Goal: Information Seeking & Learning: Check status

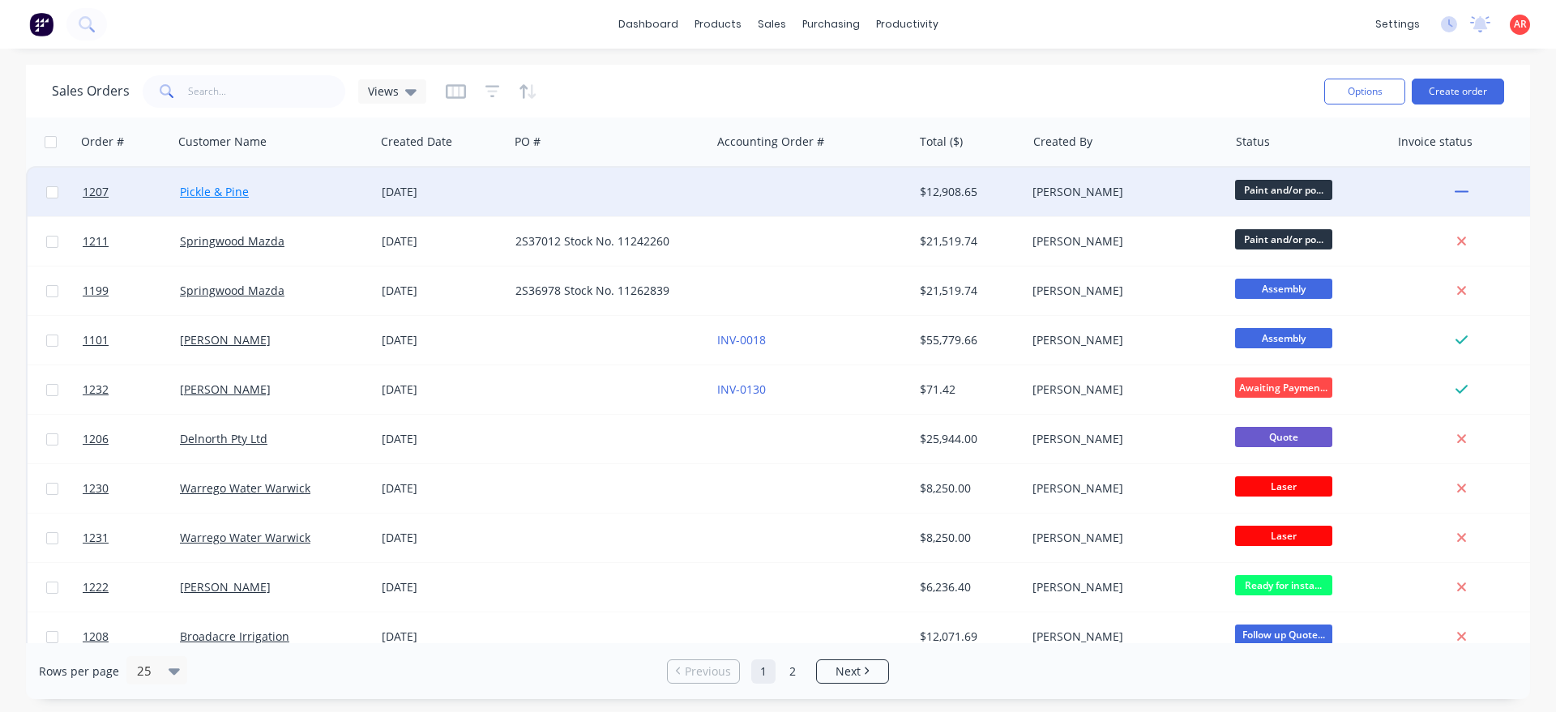
click at [230, 190] on link "Pickle & Pine" at bounding box center [214, 191] width 69 height 15
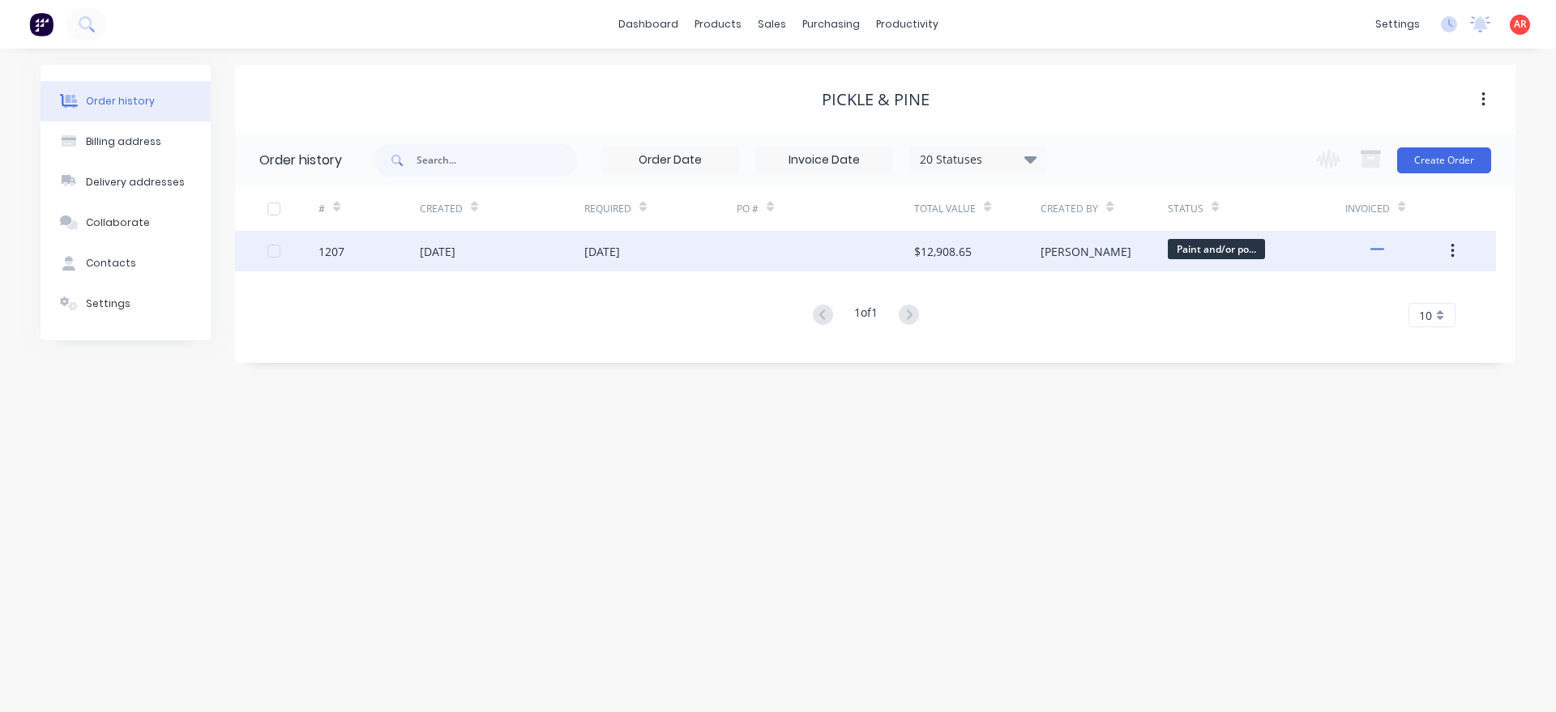
click at [513, 260] on div "[DATE]" at bounding box center [502, 251] width 165 height 41
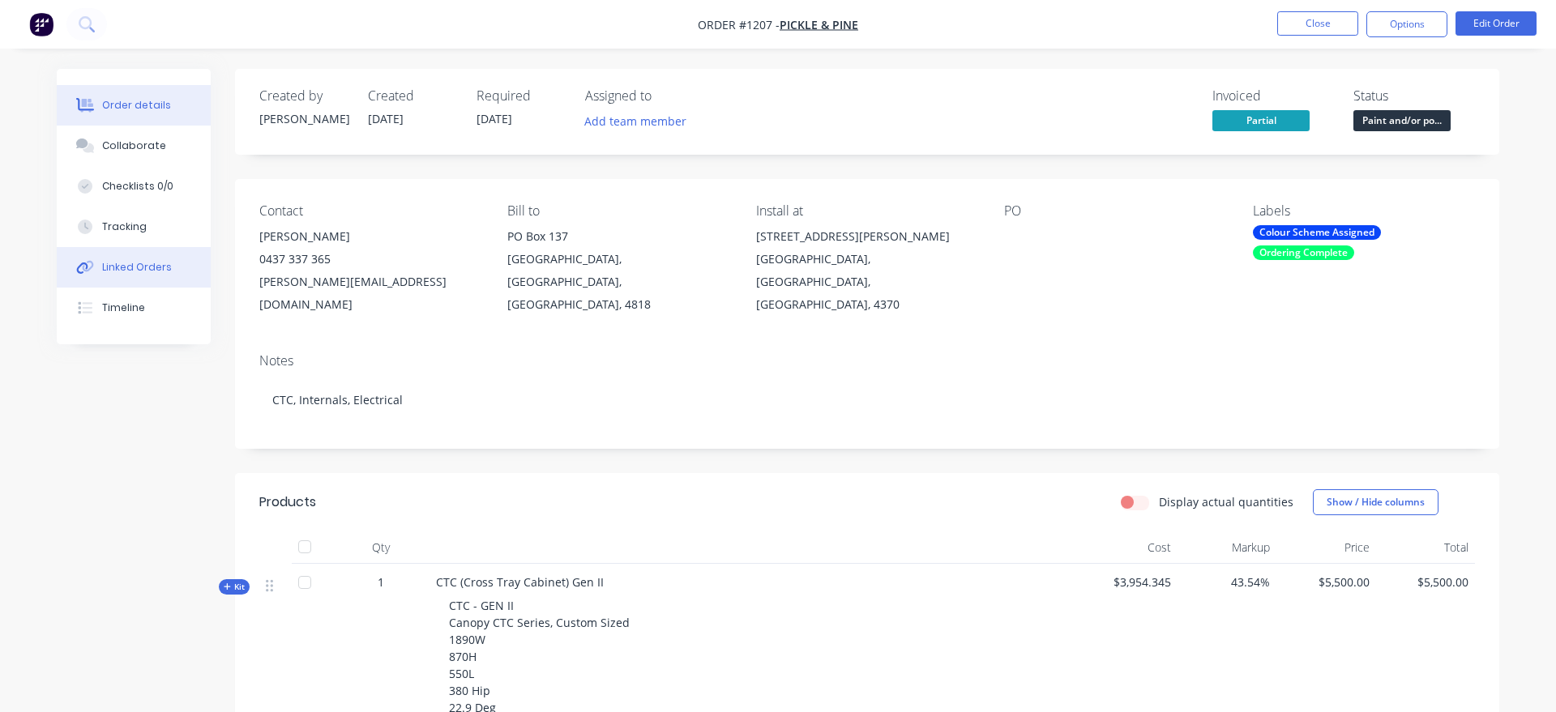
click at [170, 267] on button "Linked Orders" at bounding box center [134, 267] width 154 height 41
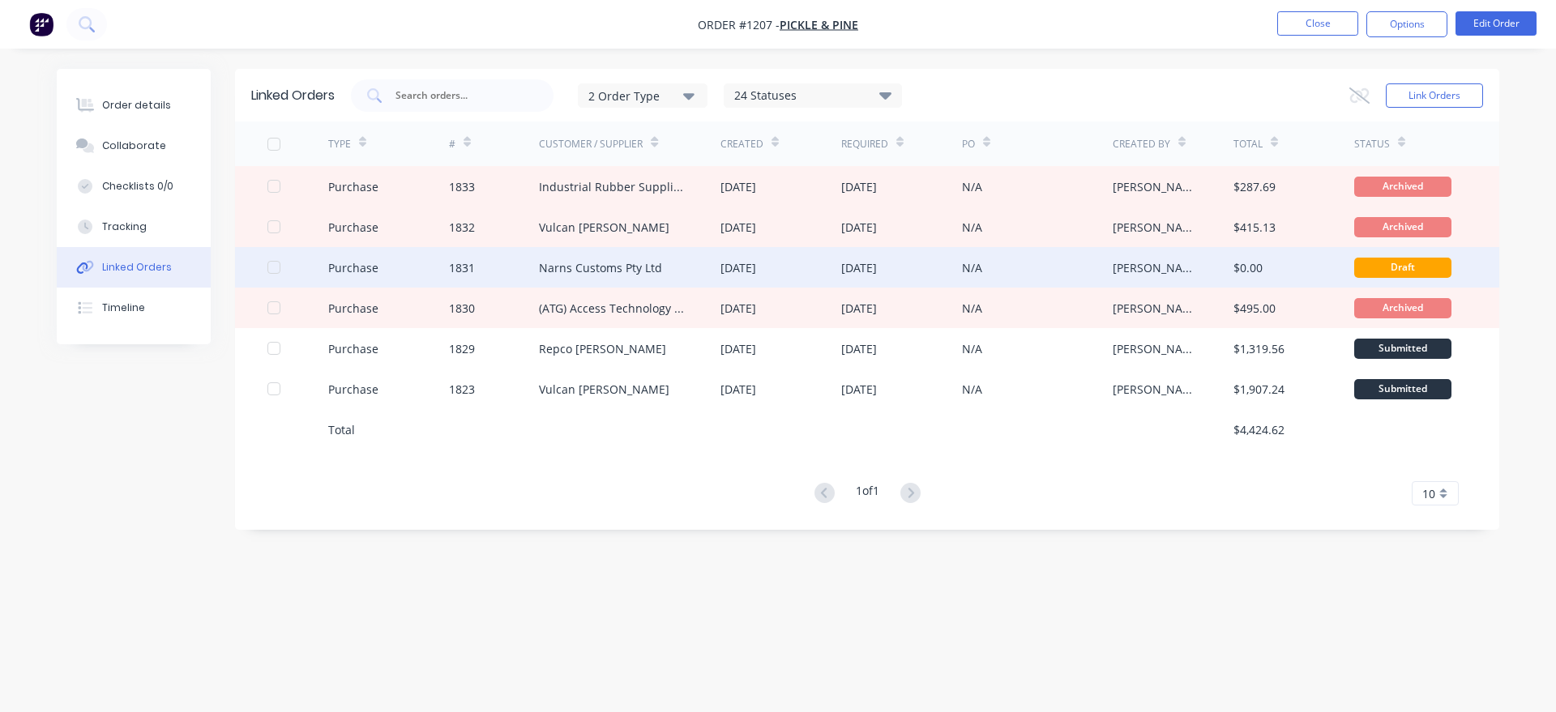
click at [613, 264] on div "Narns Customs Pty Ltd" at bounding box center [600, 267] width 123 height 17
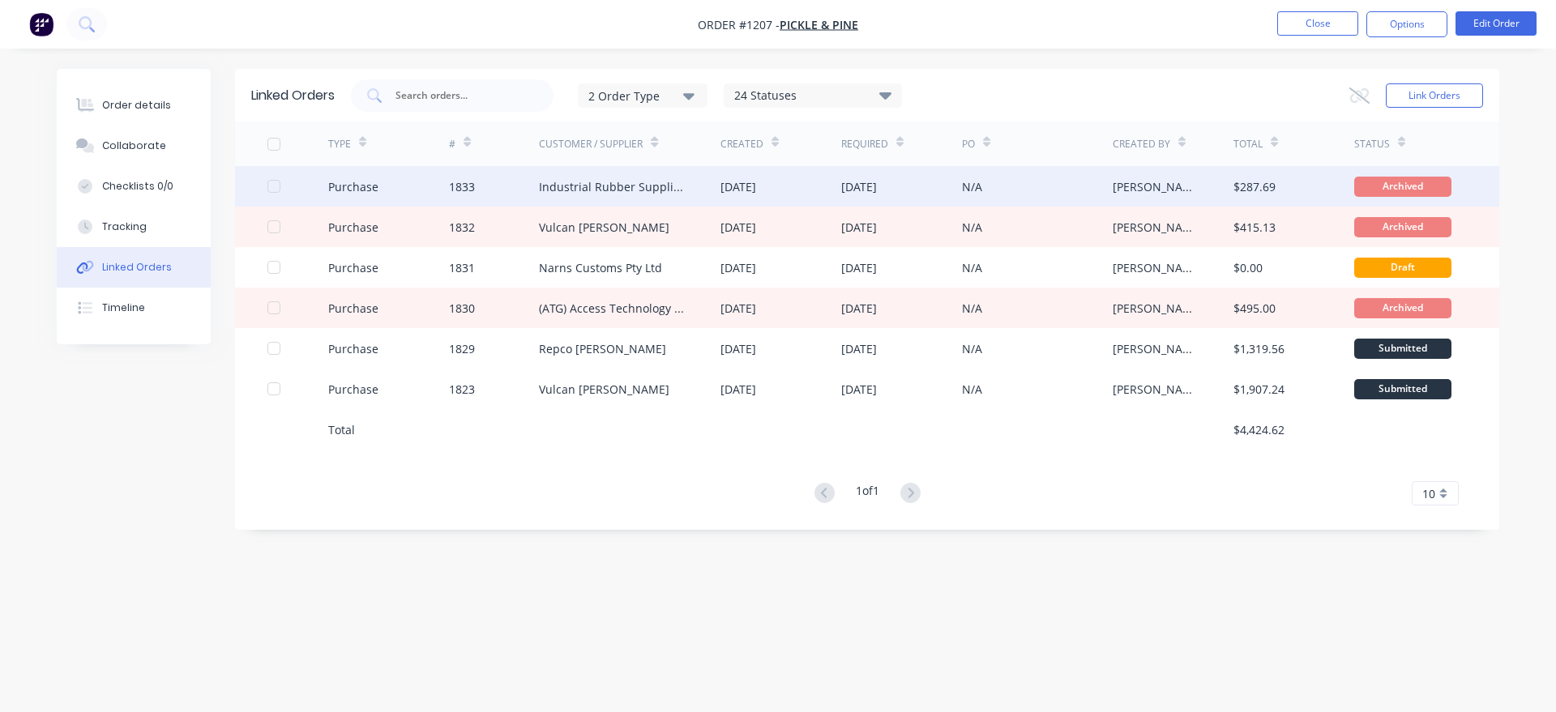
click at [599, 182] on div "Industrial Rubber Supplies IRS" at bounding box center [613, 186] width 149 height 17
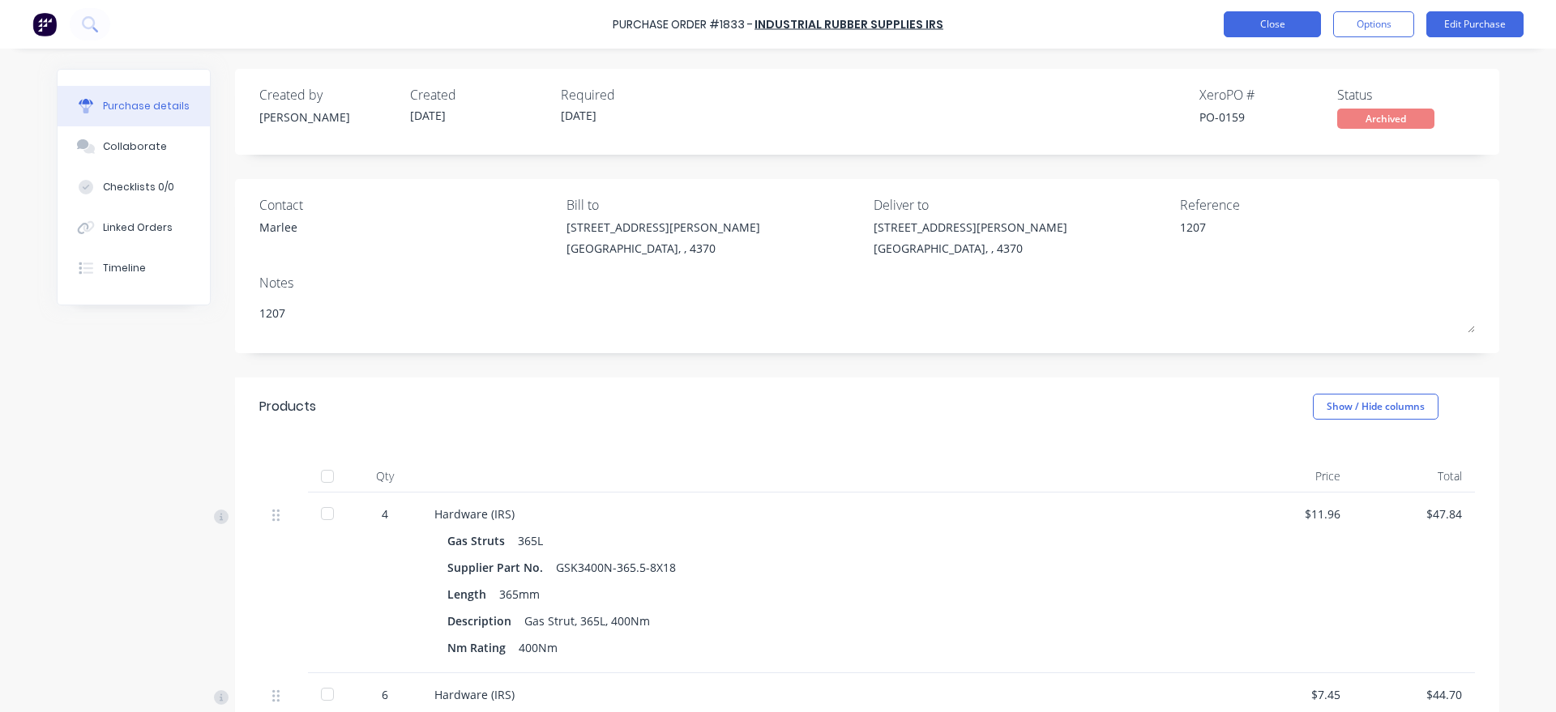
click at [1272, 32] on button "Close" at bounding box center [1272, 24] width 97 height 26
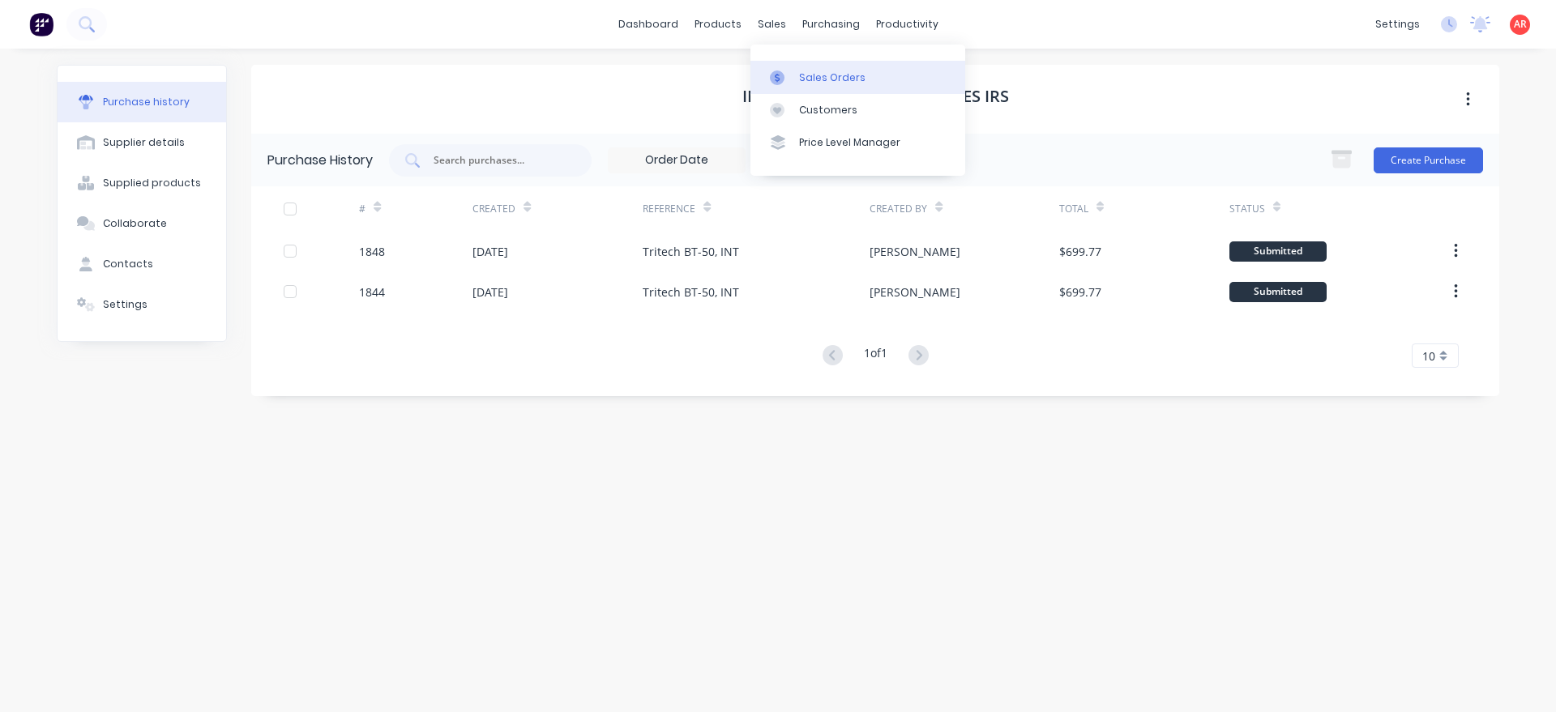
click at [797, 82] on link "Sales Orders" at bounding box center [857, 77] width 215 height 32
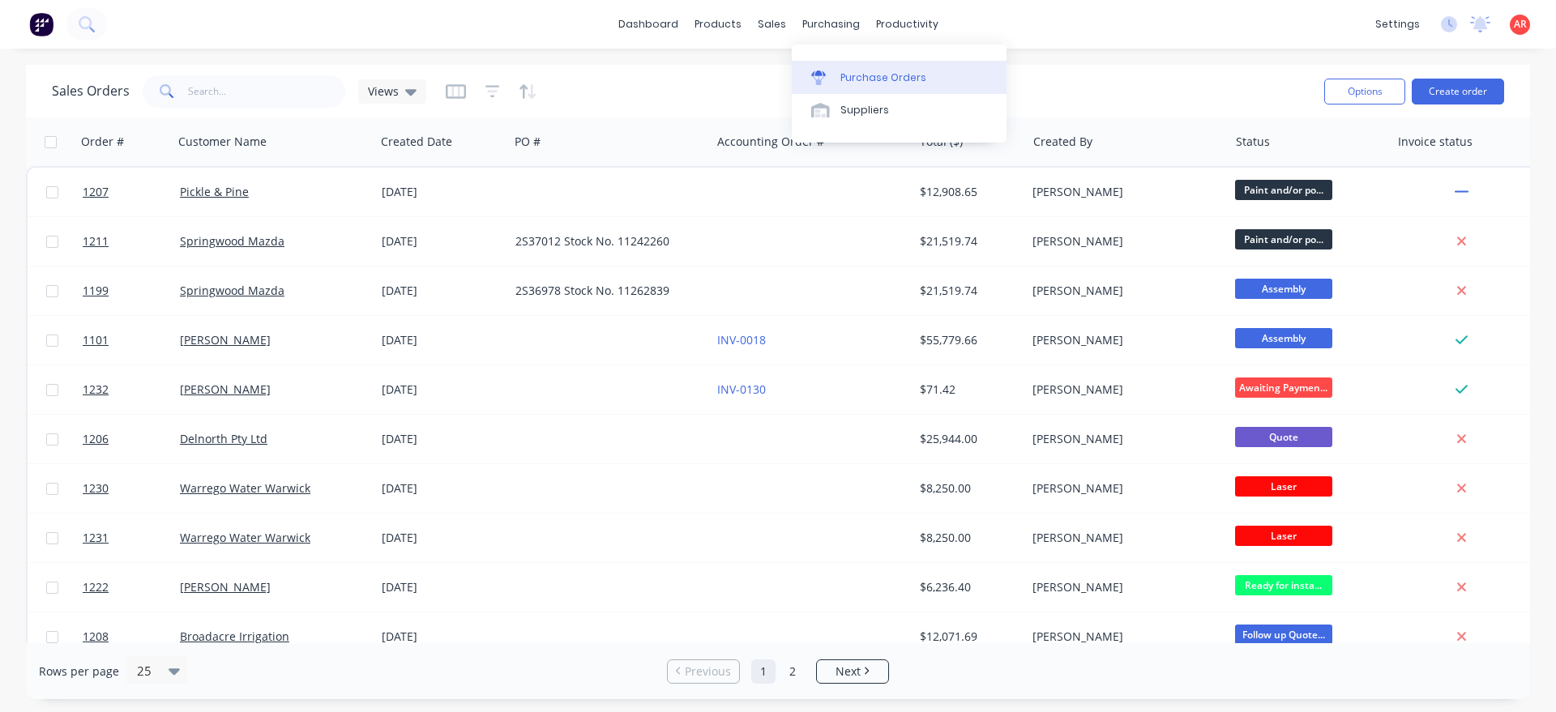
click at [840, 66] on link "Purchase Orders" at bounding box center [899, 77] width 215 height 32
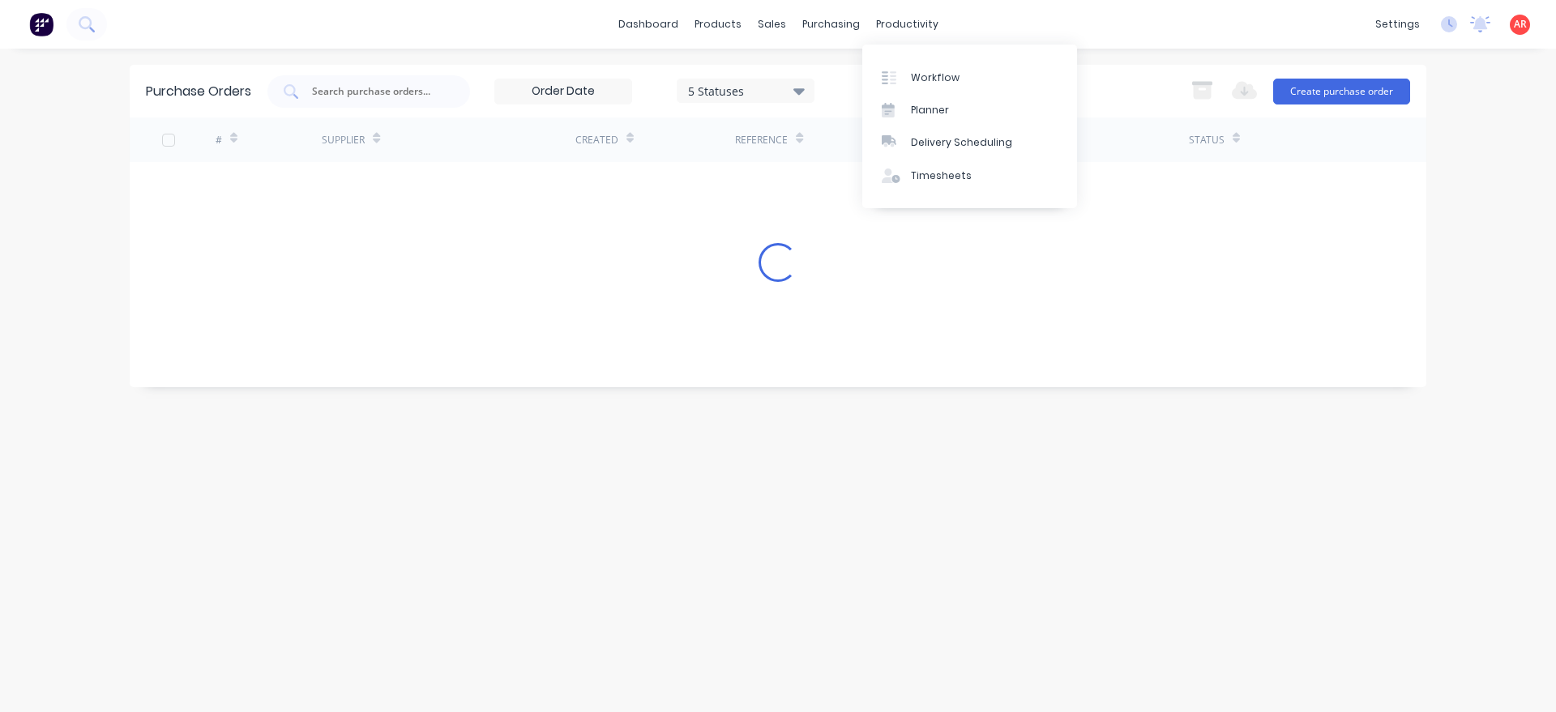
click at [894, 68] on link "Workflow" at bounding box center [969, 77] width 215 height 32
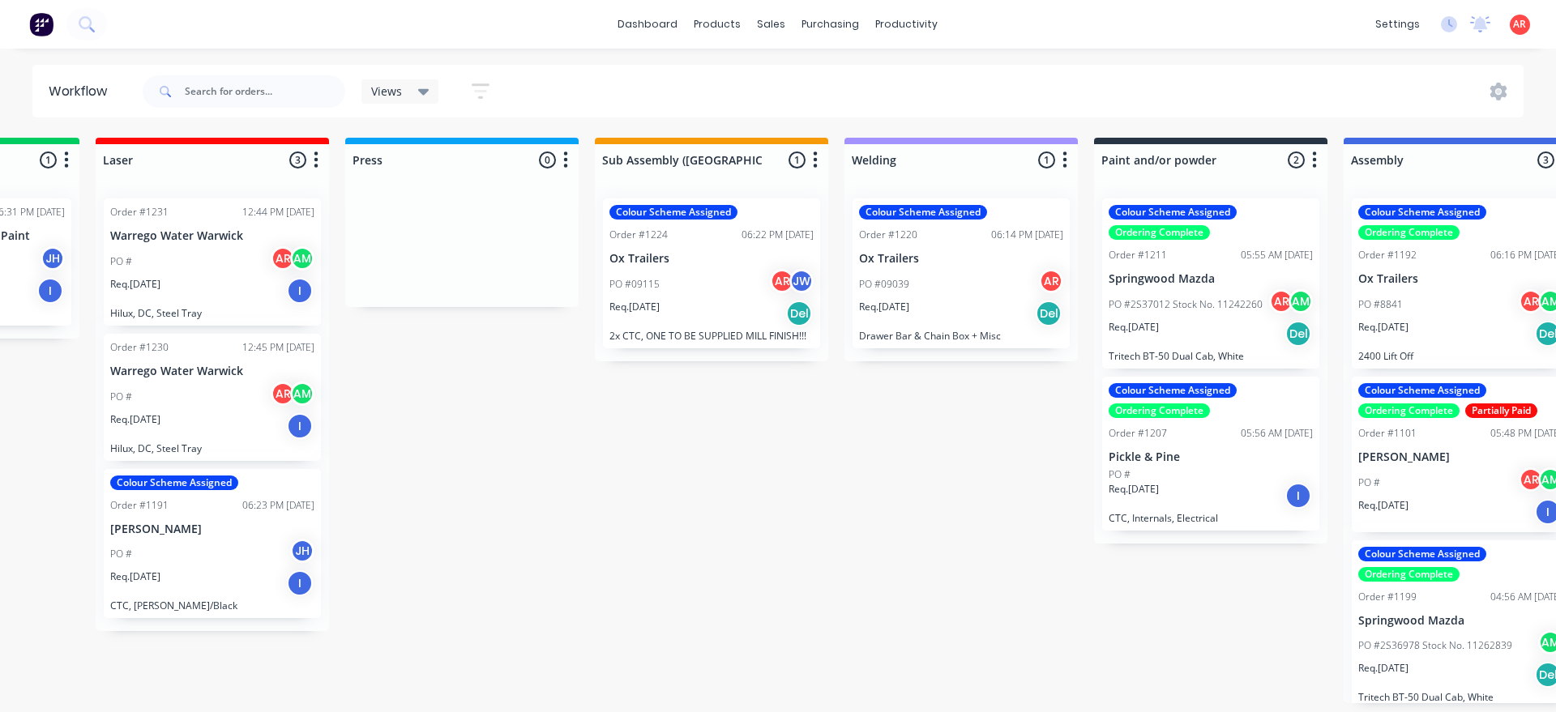
scroll to position [0, 936]
click at [700, 259] on p "Ox Trailers" at bounding box center [713, 259] width 204 height 14
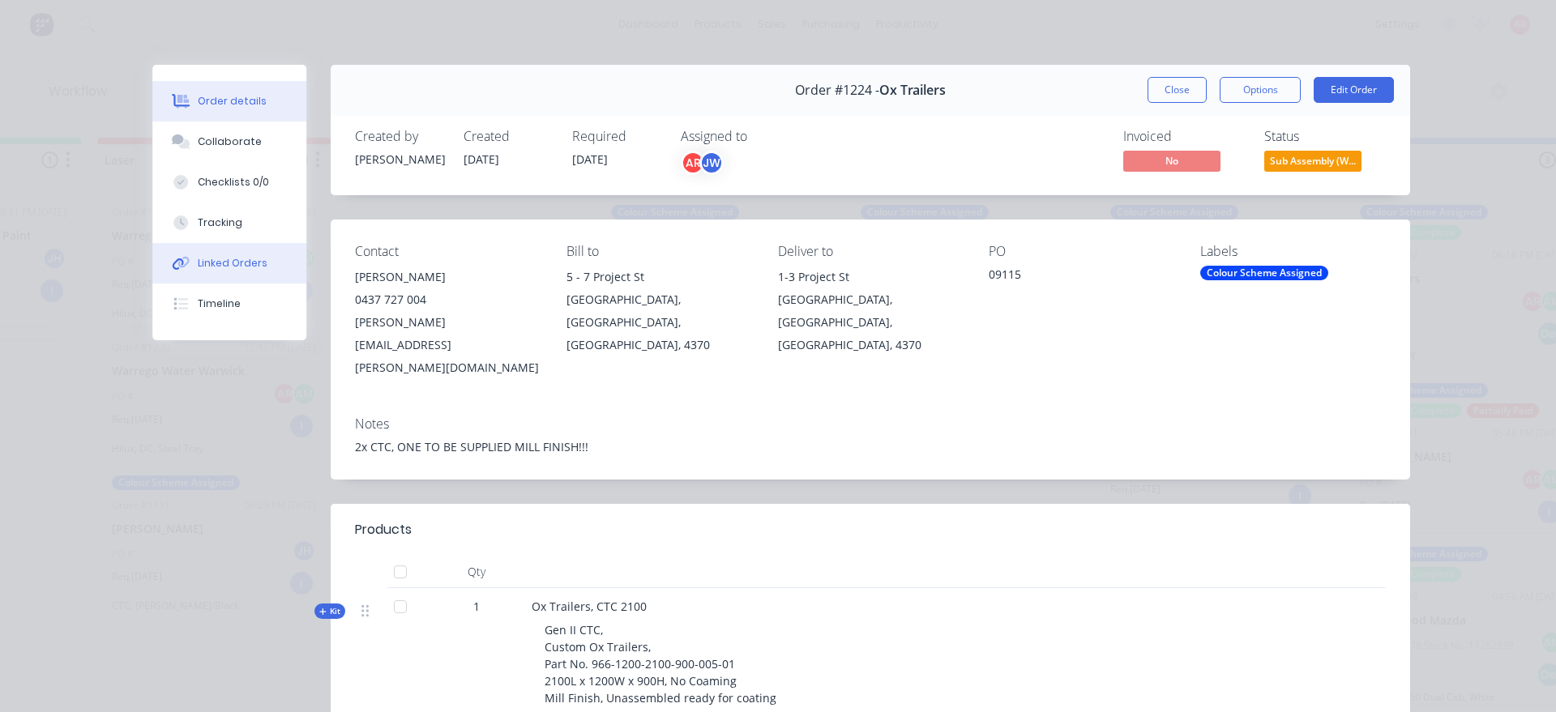
click at [242, 264] on div "Linked Orders" at bounding box center [233, 263] width 70 height 15
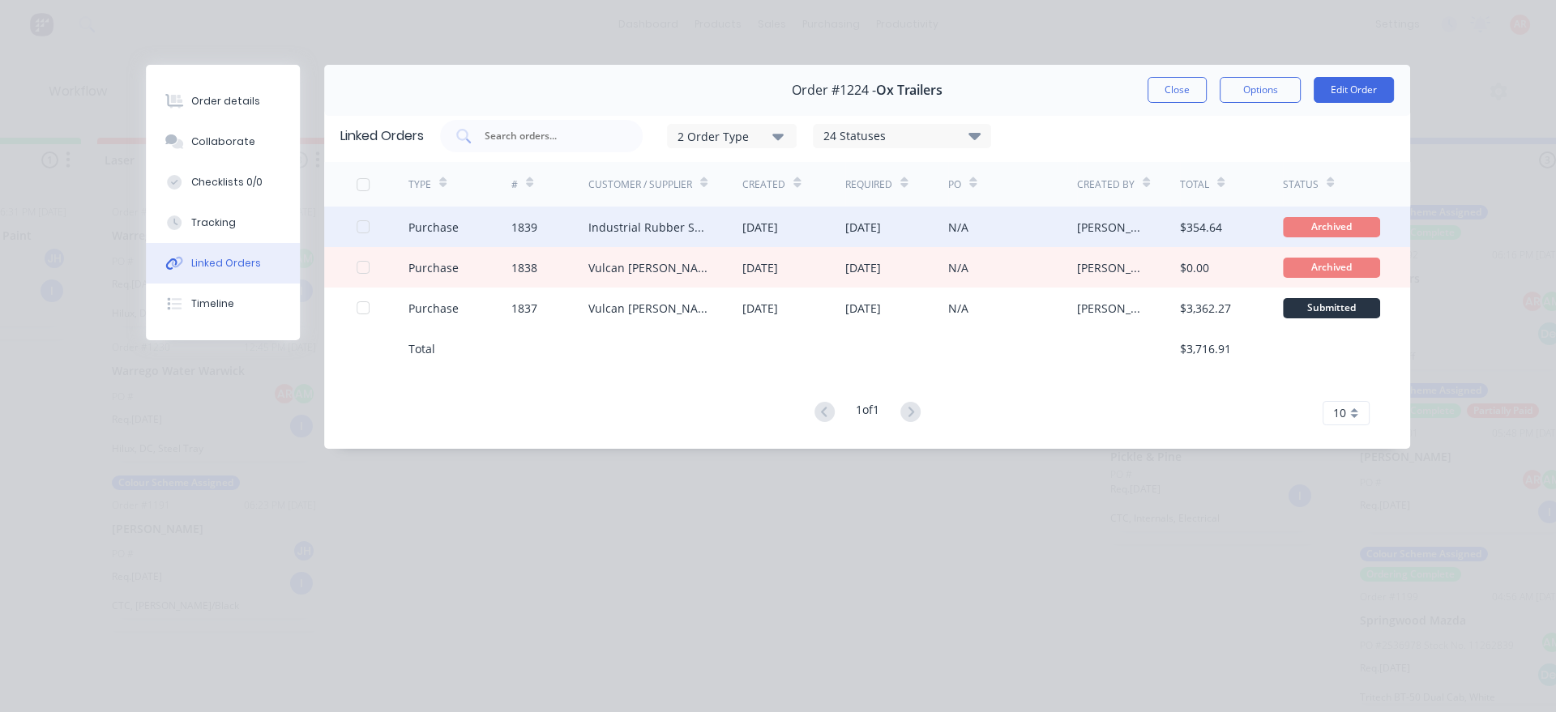
click at [706, 229] on div "Industrial Rubber Supplies IRS" at bounding box center [649, 227] width 122 height 17
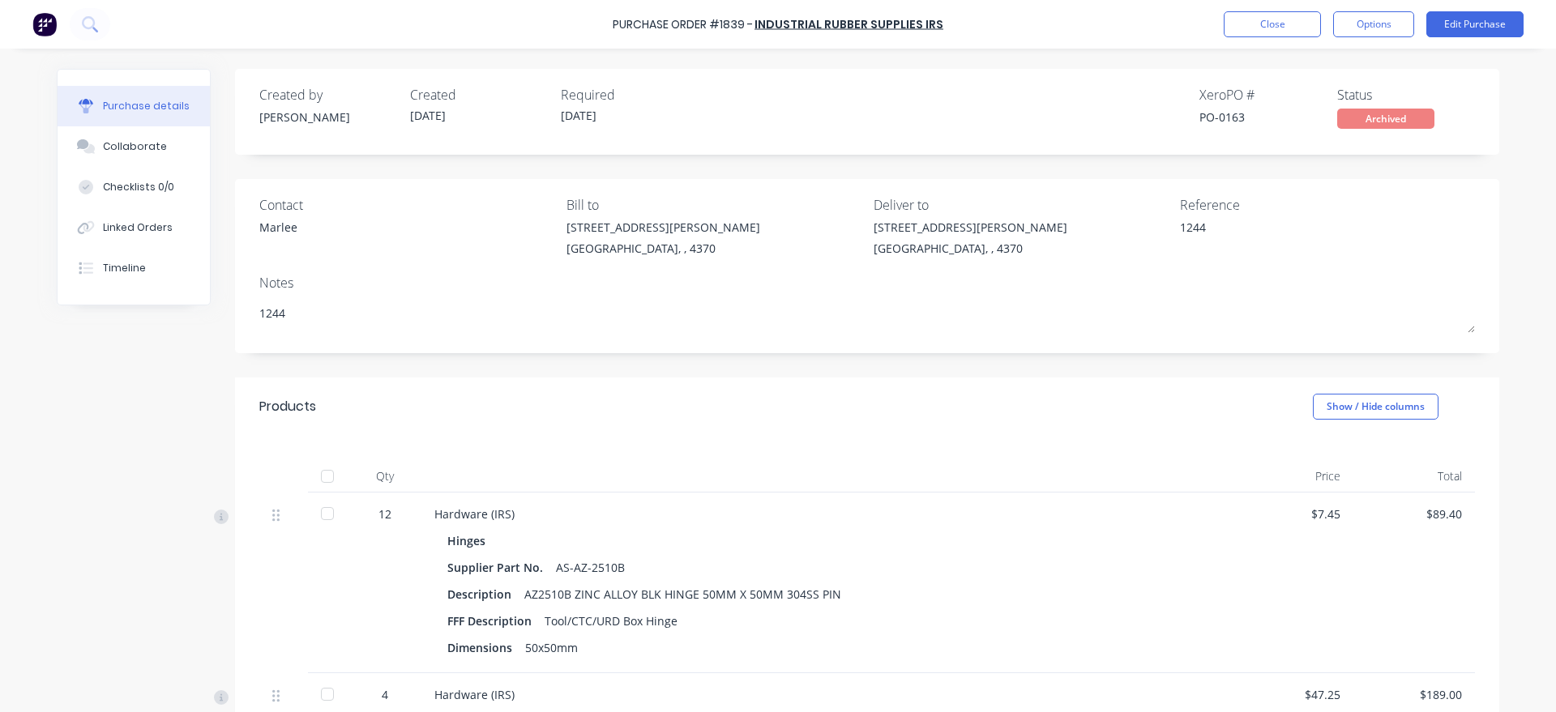
type textarea "x"
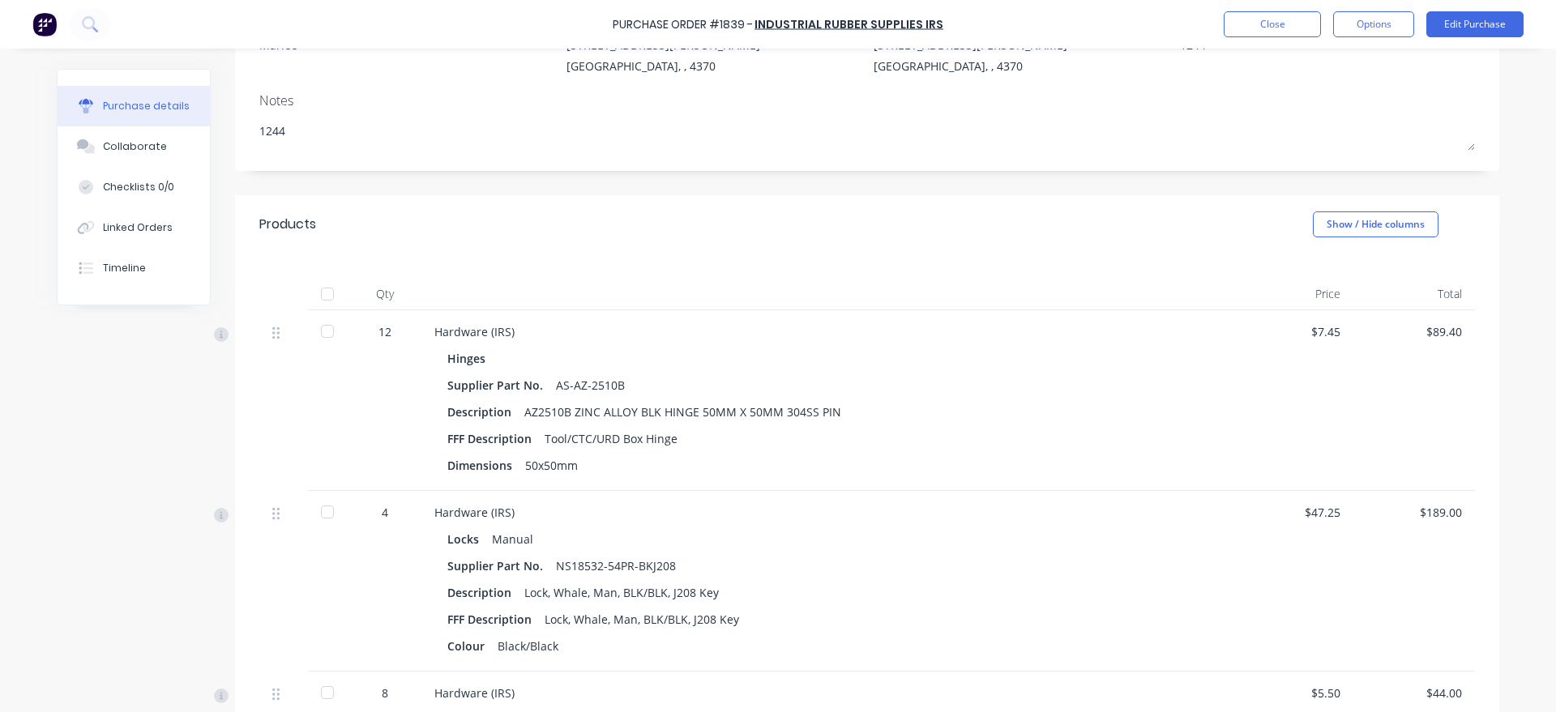
scroll to position [84, 0]
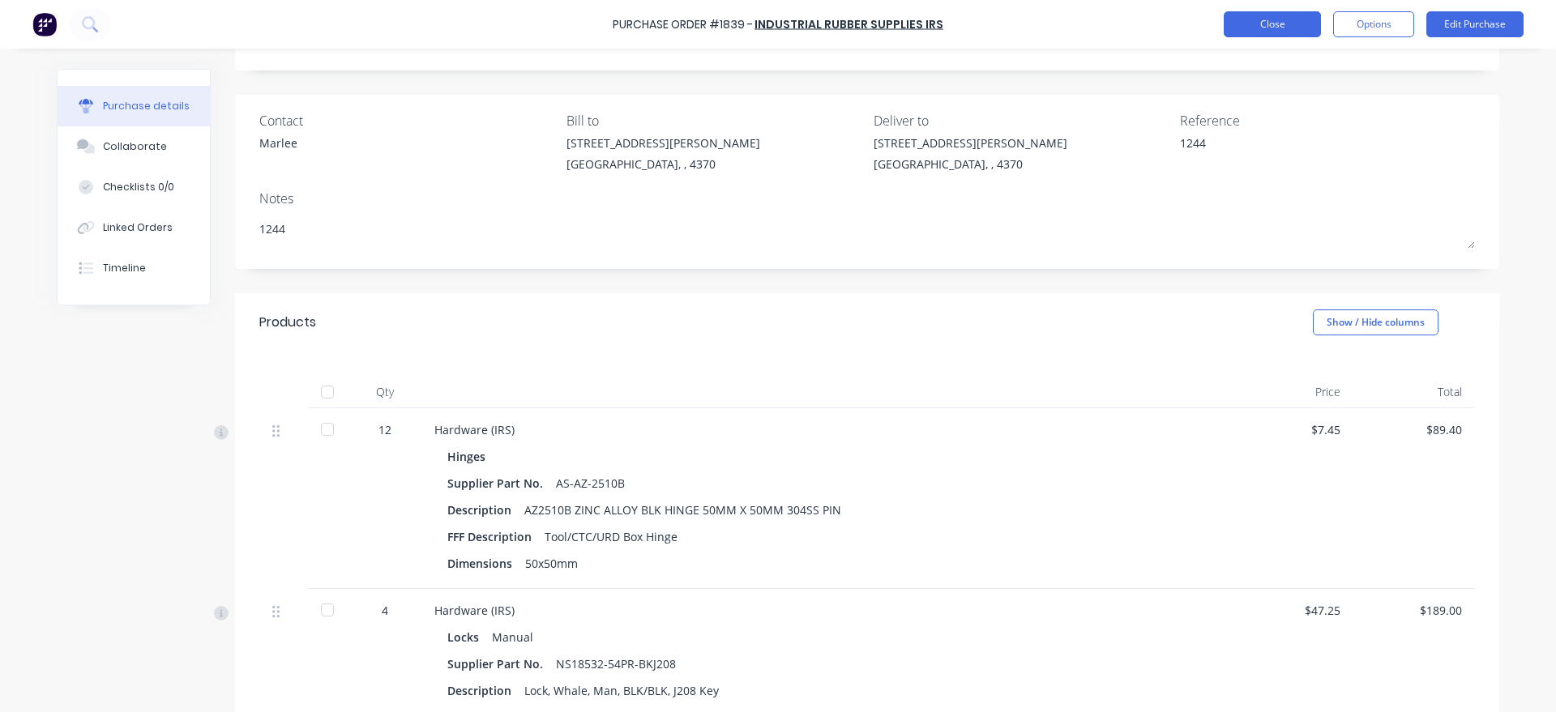
click at [1285, 32] on button "Close" at bounding box center [1272, 24] width 97 height 26
